Goal: Task Accomplishment & Management: Use online tool/utility

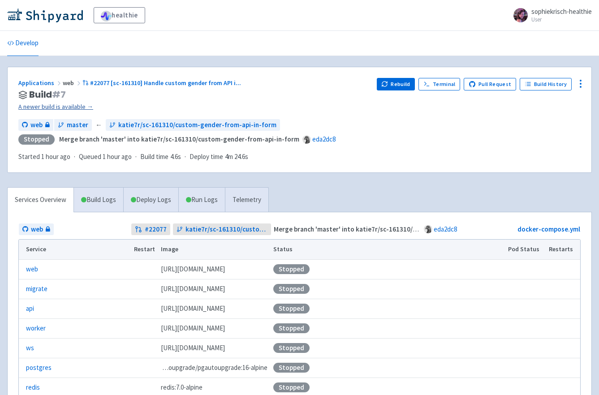
click at [38, 107] on link "A newer build is available →" at bounding box center [193, 107] width 351 height 10
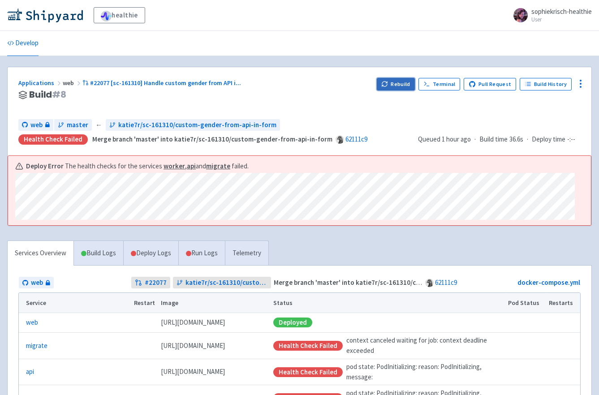
click at [385, 83] on button "Rebuild" at bounding box center [396, 84] width 39 height 13
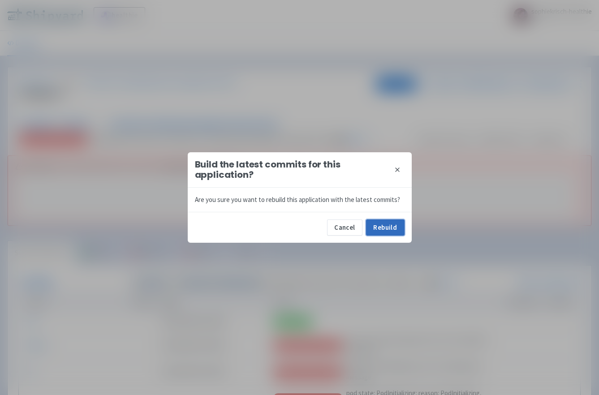
click at [379, 230] on button "Rebuild" at bounding box center [385, 228] width 39 height 16
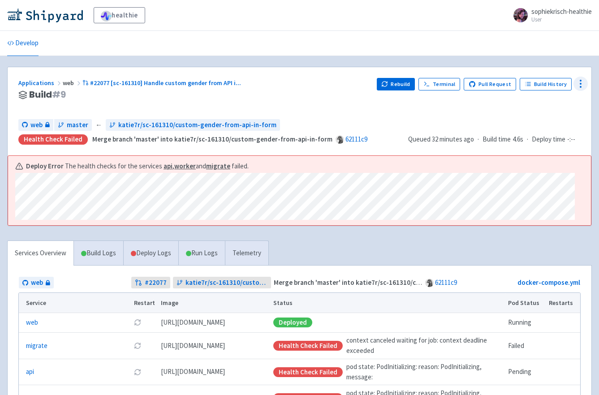
click at [582, 84] on icon at bounding box center [581, 83] width 11 height 11
click at [545, 120] on span "Data Dashboard" at bounding box center [539, 119] width 45 height 13
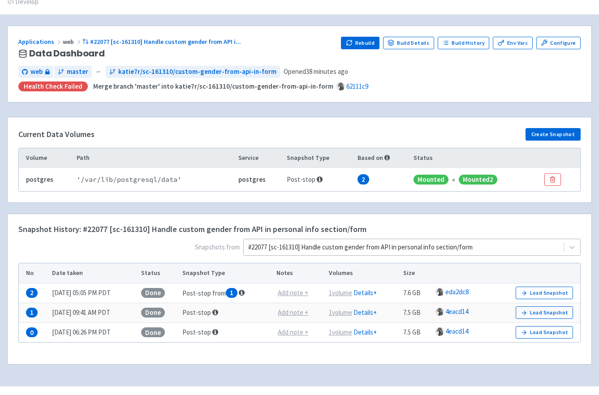
click at [477, 256] on div "#22077 [sc-161310] Handle custom gender from API in personal info section/form" at bounding box center [412, 247] width 338 height 17
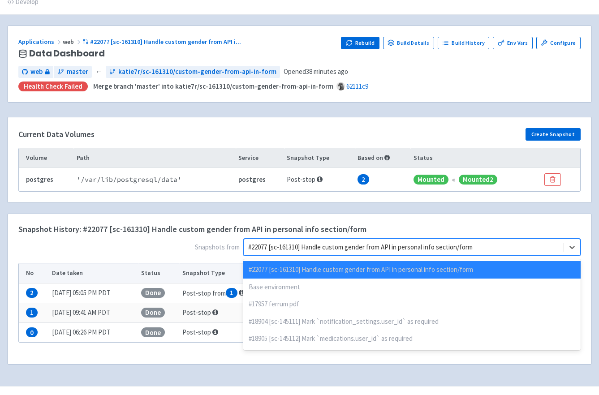
scroll to position [43, 0]
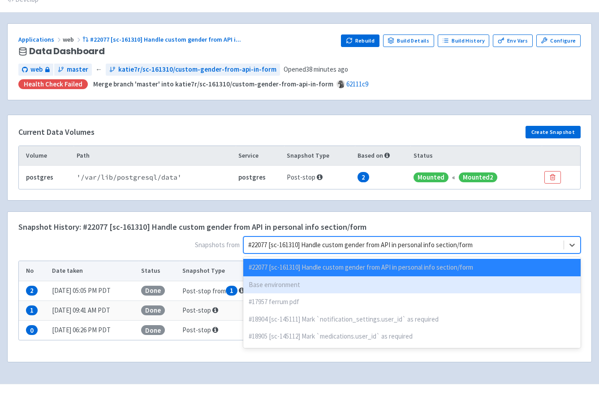
click at [456, 278] on div "Base environment" at bounding box center [412, 285] width 338 height 17
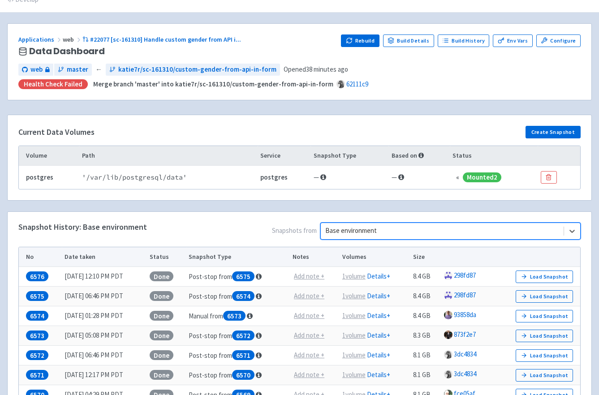
click at [577, 221] on div "Snapshot History: Base environment Snapshots from option Base environment, sele…" at bounding box center [300, 357] width 584 height 291
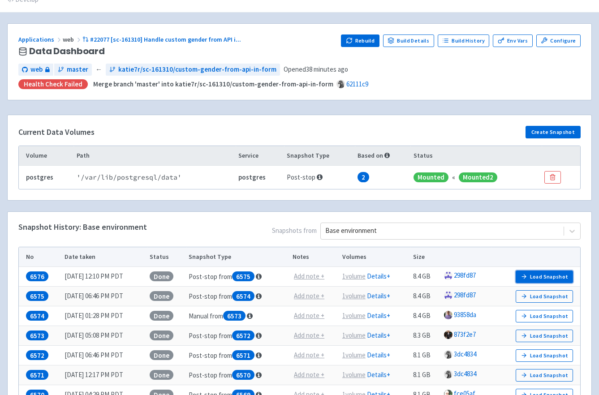
click at [554, 275] on button "Load Snapshot" at bounding box center [544, 277] width 57 height 13
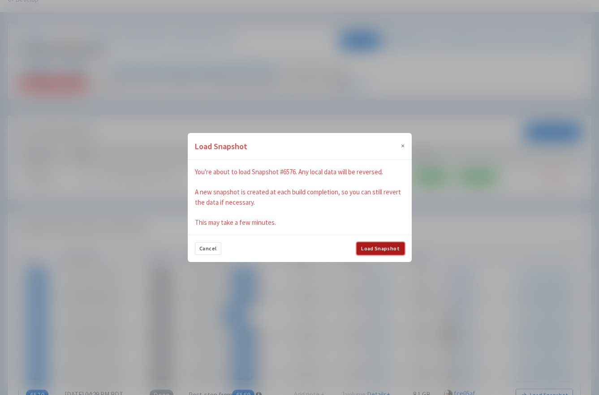
click at [385, 249] on button "Load Snapshot" at bounding box center [381, 249] width 48 height 13
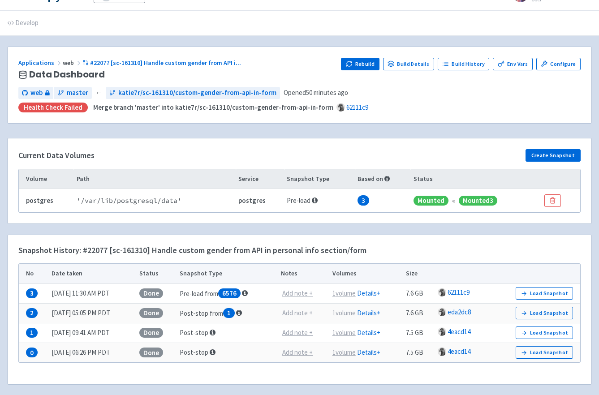
scroll to position [36, 0]
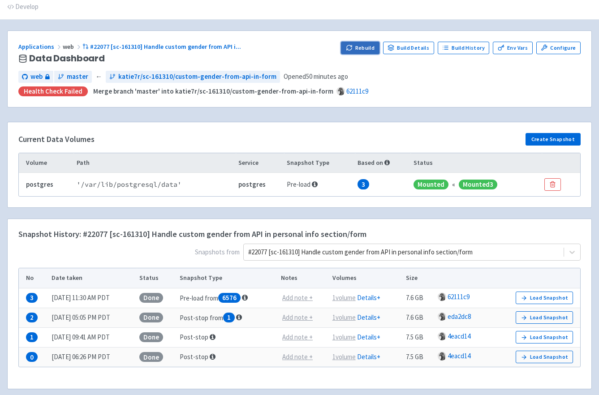
click at [360, 48] on button "Rebuild" at bounding box center [360, 48] width 39 height 13
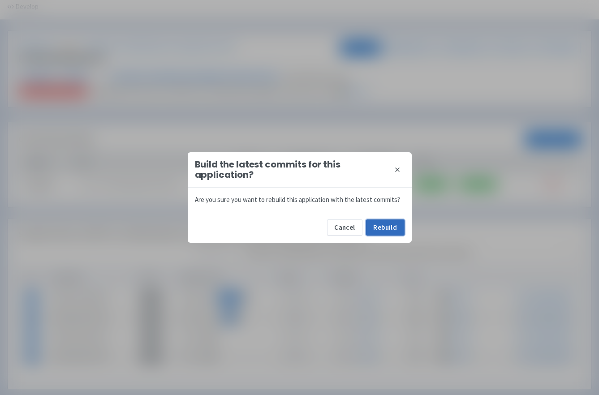
click at [397, 228] on button "Rebuild" at bounding box center [385, 228] width 39 height 16
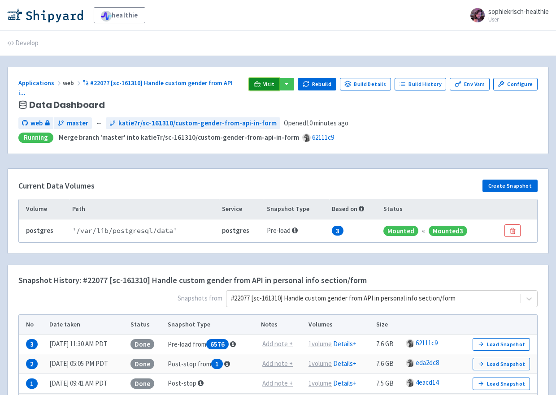
click at [260, 87] on icon at bounding box center [257, 84] width 7 height 7
click at [294, 87] on button "button" at bounding box center [286, 84] width 15 height 13
click at [391, 94] on div "Visit web (api) web (web) web (ws) Rebuild Build Details Build History Env Vars…" at bounding box center [393, 94] width 289 height 32
click at [379, 86] on link "Build Details" at bounding box center [365, 84] width 51 height 13
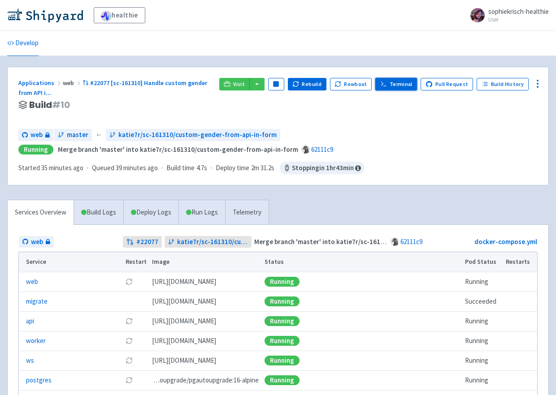
click at [386, 86] on line at bounding box center [384, 86] width 2 height 0
